Goal: Information Seeking & Learning: Understand process/instructions

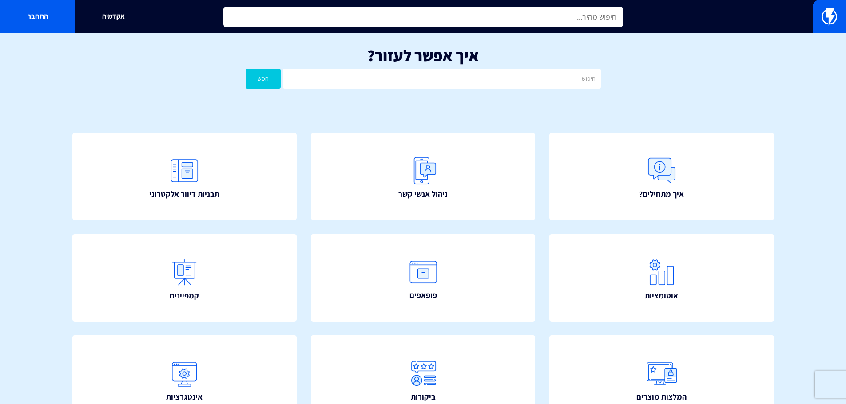
click at [573, 21] on input "text" at bounding box center [423, 17] width 400 height 20
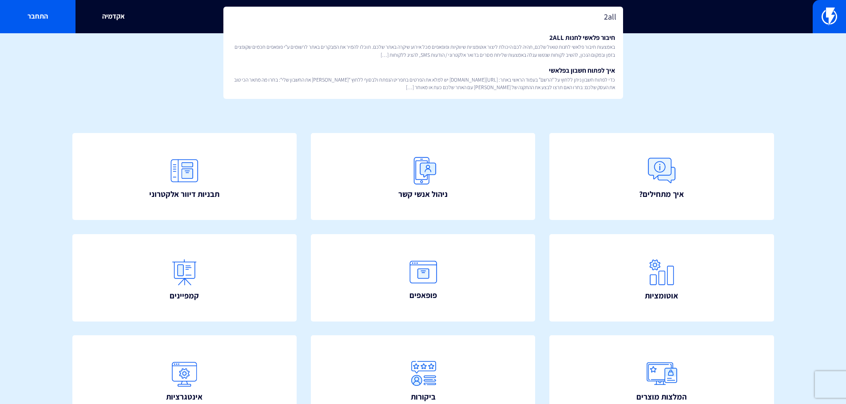
type input "2all"
click at [573, 21] on input "2all" at bounding box center [423, 17] width 400 height 20
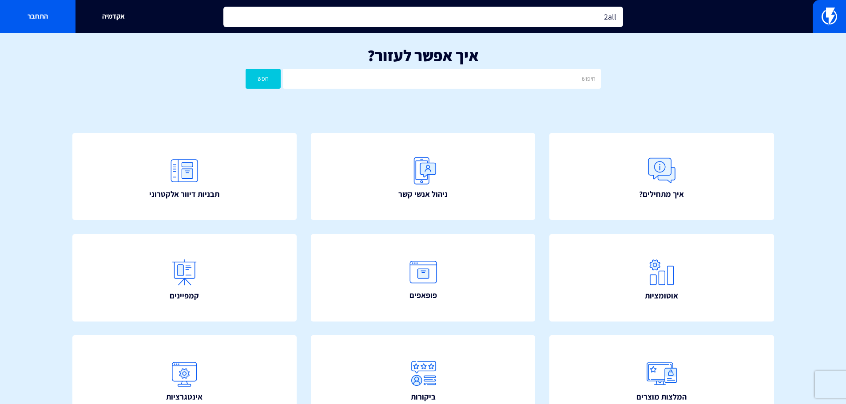
click at [573, 21] on input "2all" at bounding box center [423, 17] width 400 height 20
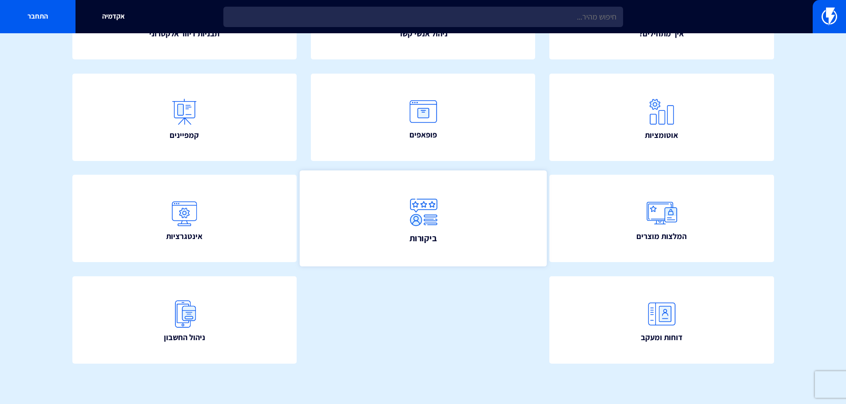
click at [490, 196] on link "ביקורות" at bounding box center [422, 219] width 247 height 96
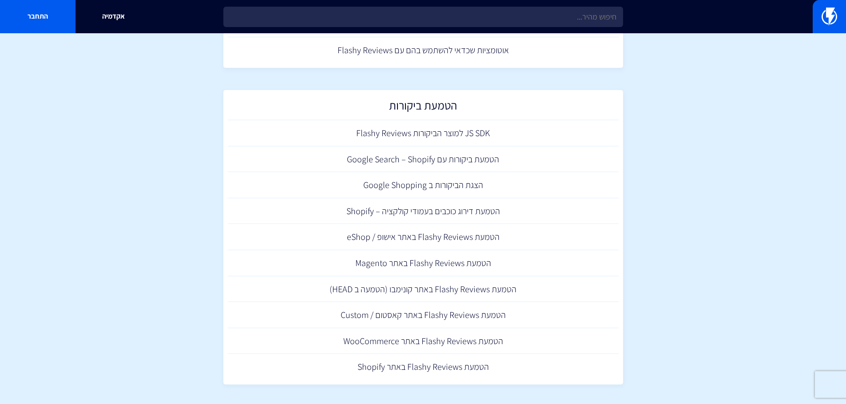
scroll to position [234, 0]
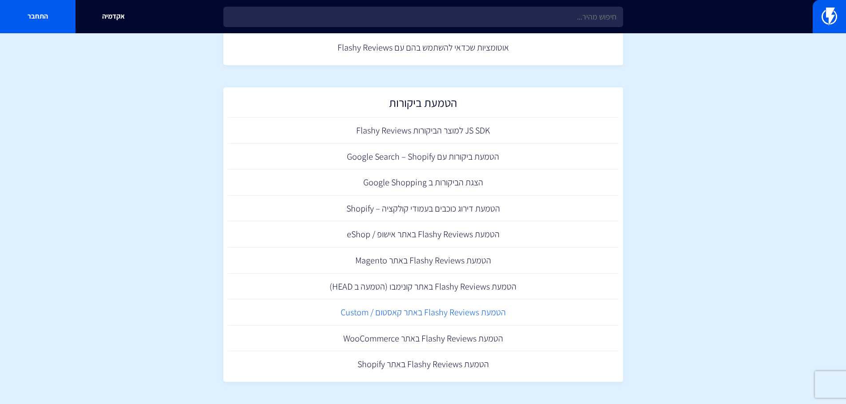
click at [492, 320] on link "הטמעת Flashy Reviews באתר קאסטום / Custom" at bounding box center [423, 313] width 391 height 26
